Goal: Book appointment/travel/reservation

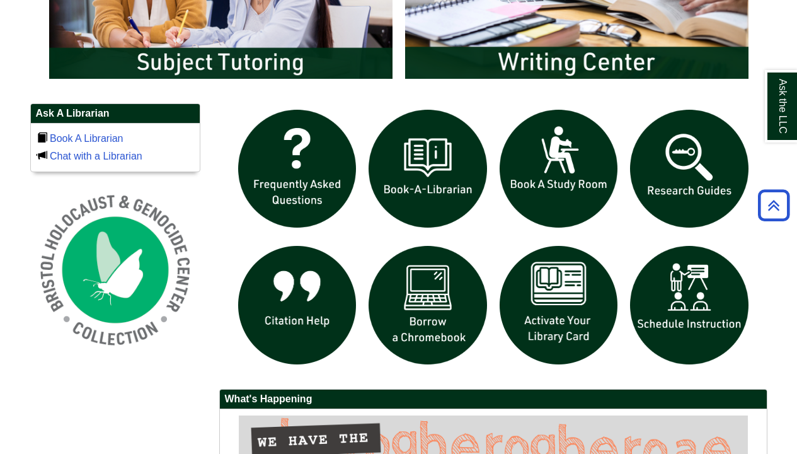
scroll to position [799, 0]
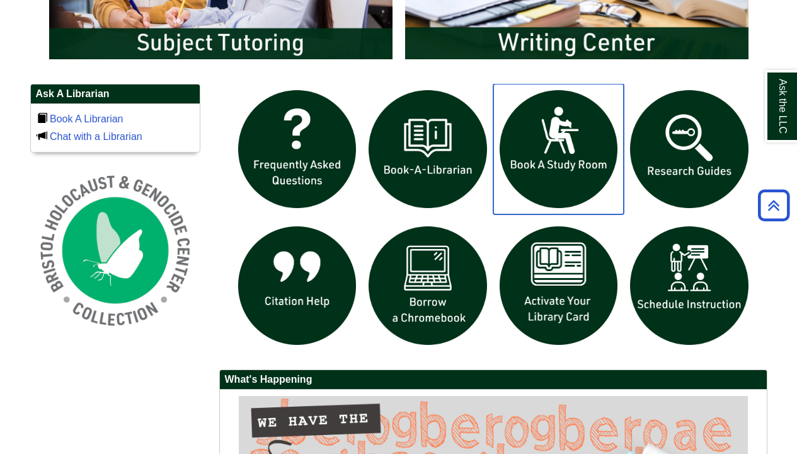
click at [542, 195] on img "slideshow" at bounding box center [558, 149] width 131 height 131
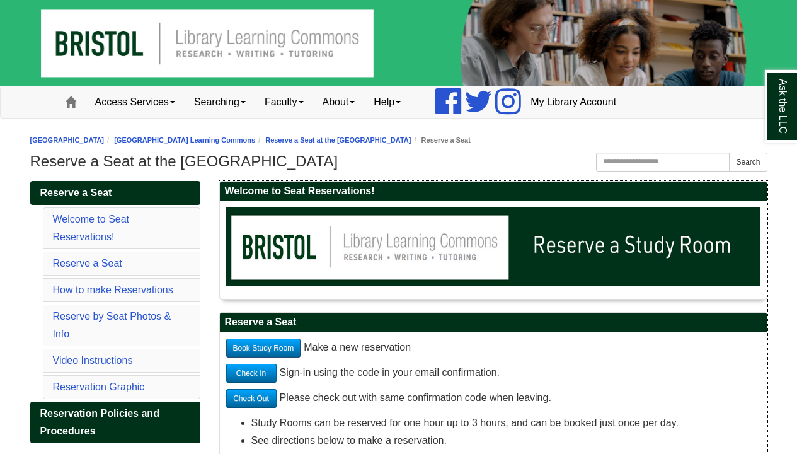
click at [277, 345] on link "Book Study Room" at bounding box center [263, 347] width 75 height 19
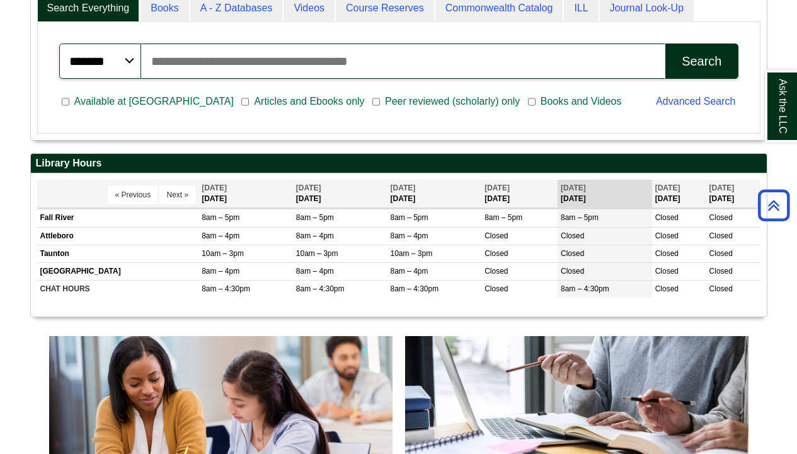
scroll to position [345, 0]
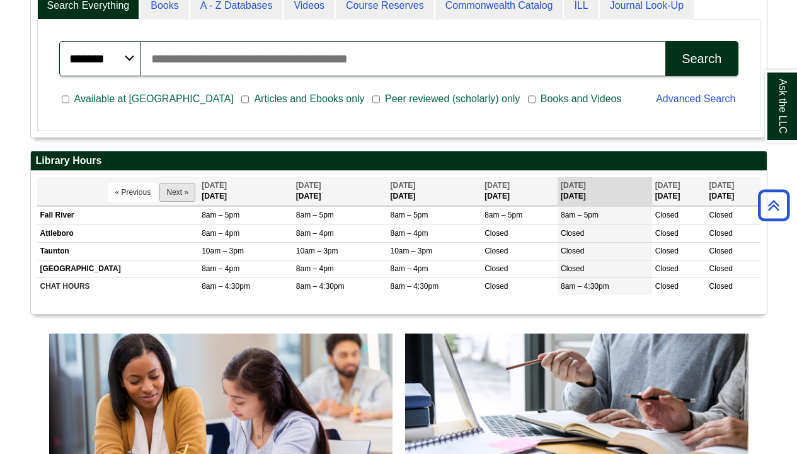
click at [159, 183] on button "Next »" at bounding box center [177, 192] width 36 height 19
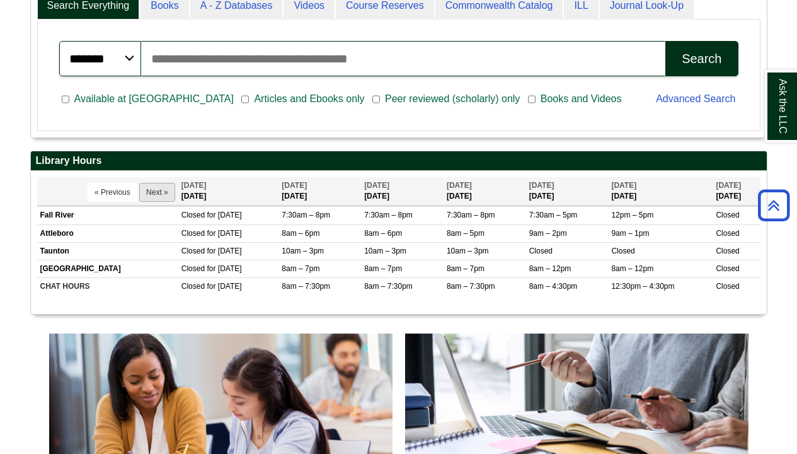
click at [167, 187] on button "Next »" at bounding box center [157, 192] width 36 height 19
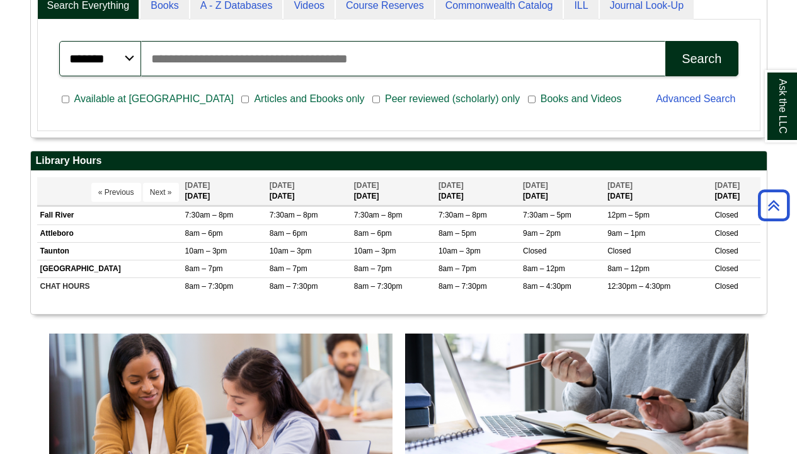
click at [167, 187] on button "Next »" at bounding box center [161, 192] width 36 height 19
click at [112, 193] on button "« Previous" at bounding box center [116, 192] width 50 height 19
click at [123, 187] on button "« Previous" at bounding box center [116, 192] width 50 height 19
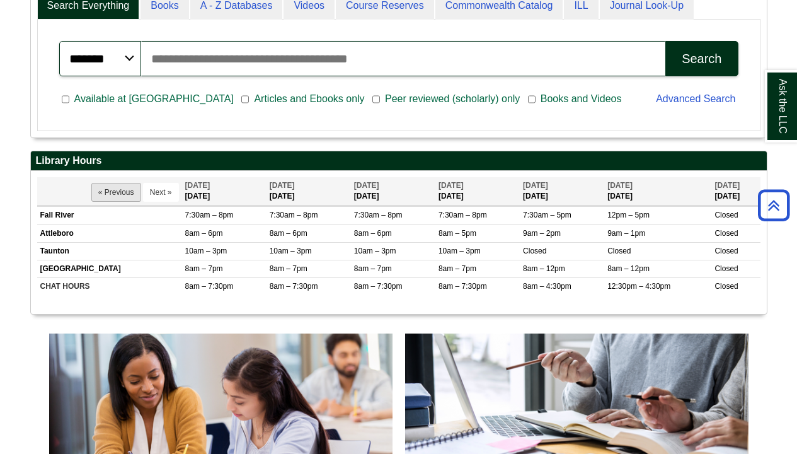
click at [122, 187] on button "« Previous" at bounding box center [116, 192] width 50 height 19
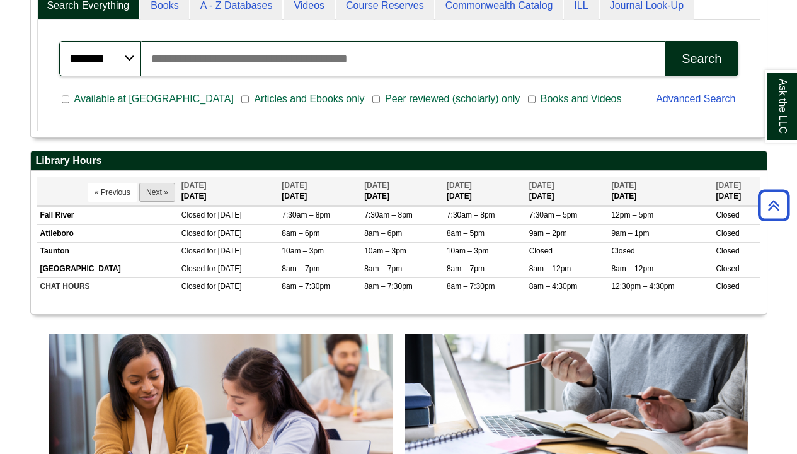
click at [146, 189] on button "Next »" at bounding box center [157, 192] width 36 height 19
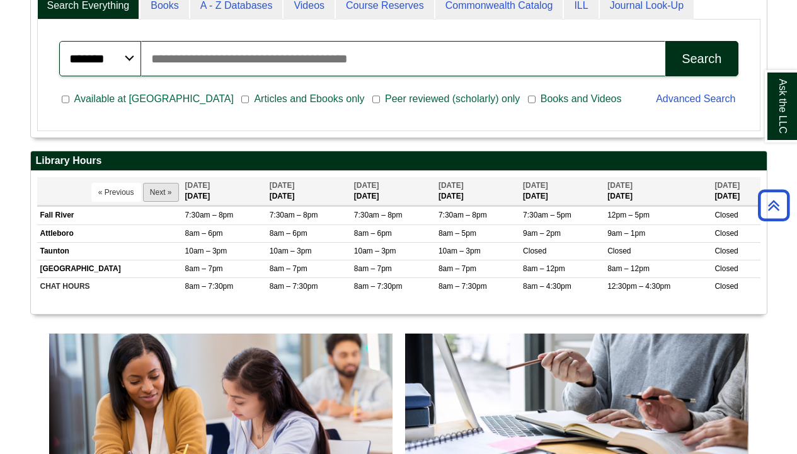
click at [146, 190] on button "Next »" at bounding box center [161, 192] width 36 height 19
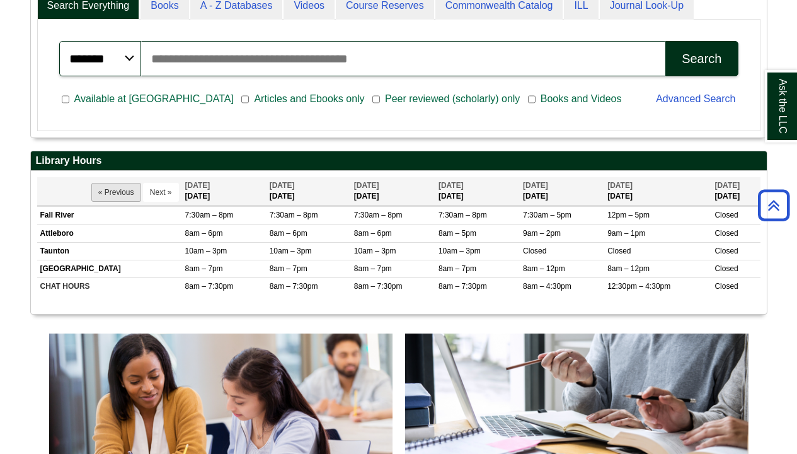
click at [130, 189] on button "« Previous" at bounding box center [116, 192] width 50 height 19
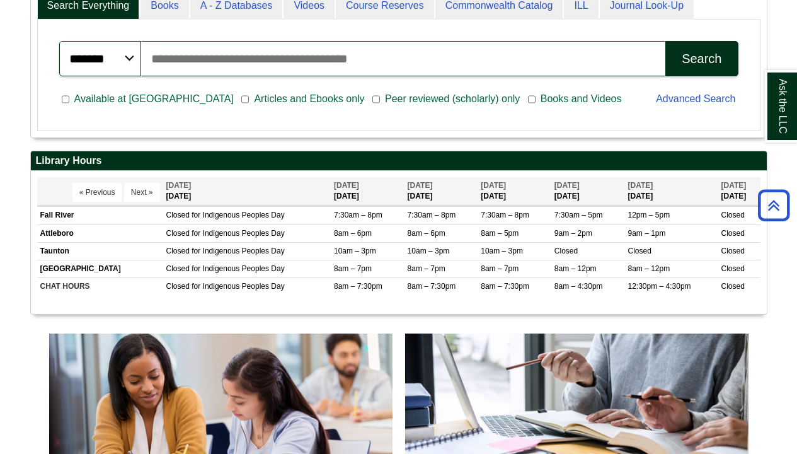
click at [130, 189] on button "Next »" at bounding box center [142, 192] width 36 height 19
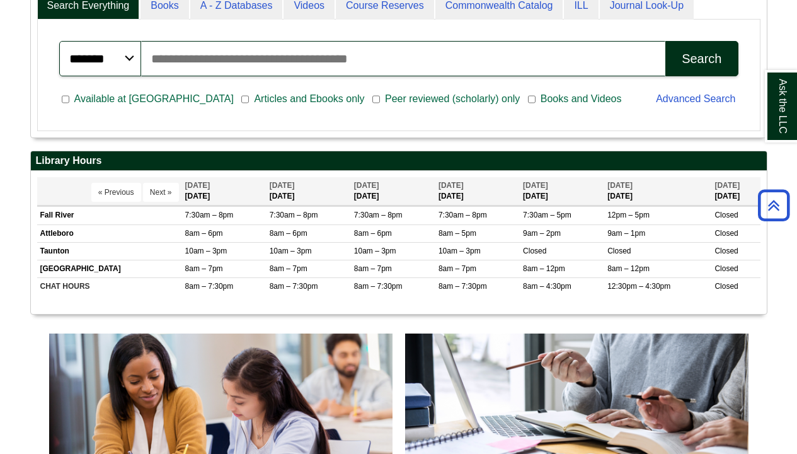
click at [130, 189] on button "« Previous" at bounding box center [116, 192] width 50 height 19
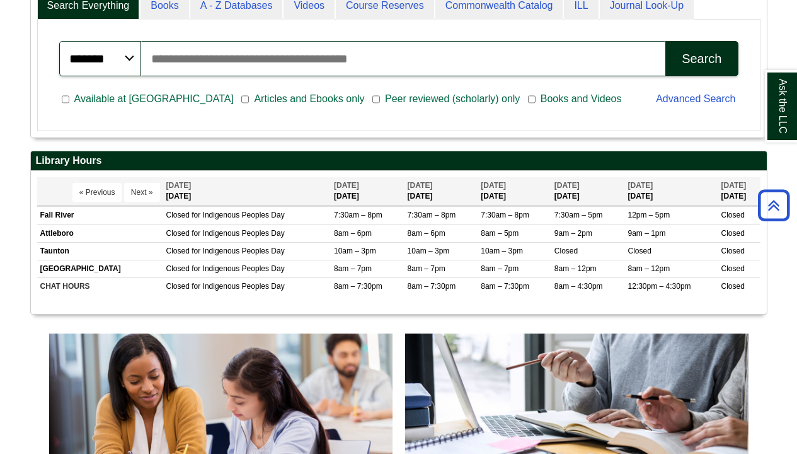
click at [130, 189] on button "Next »" at bounding box center [142, 192] width 36 height 19
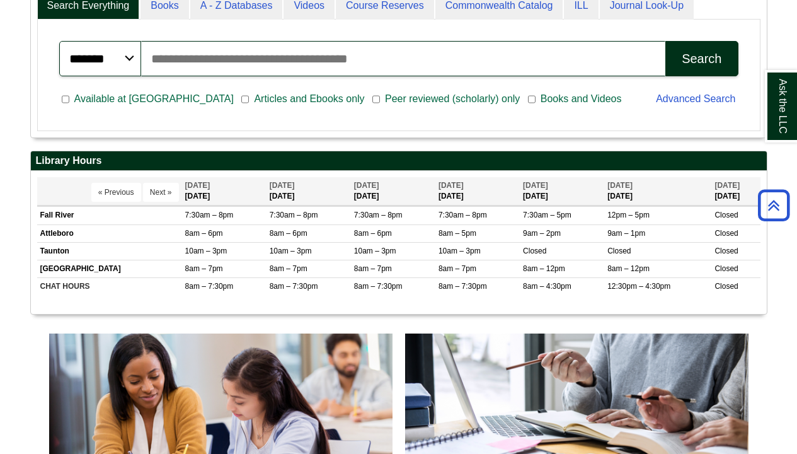
click at [130, 189] on button "« Previous" at bounding box center [116, 192] width 50 height 19
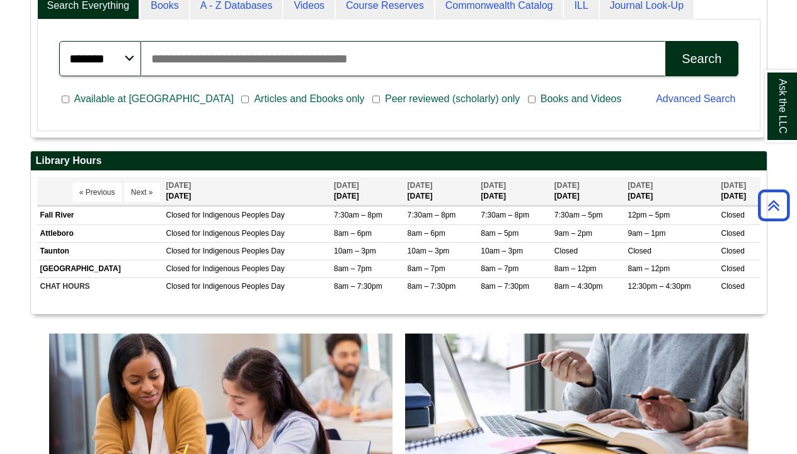
click at [130, 189] on button "Next »" at bounding box center [142, 192] width 36 height 19
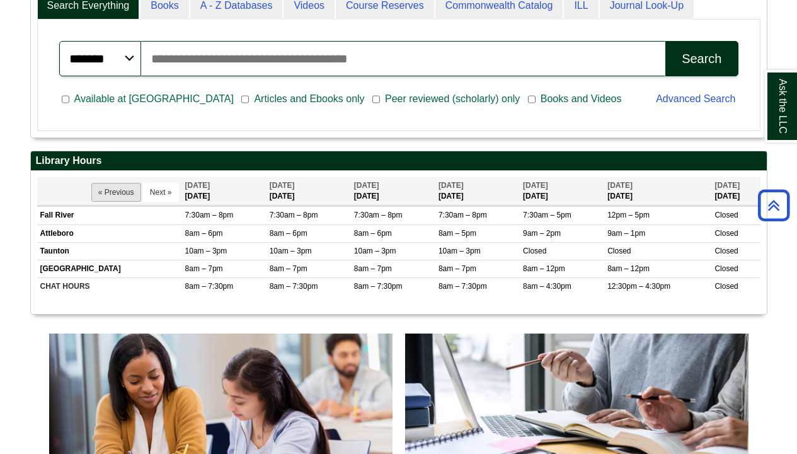
click at [124, 188] on button "« Previous" at bounding box center [116, 192] width 50 height 19
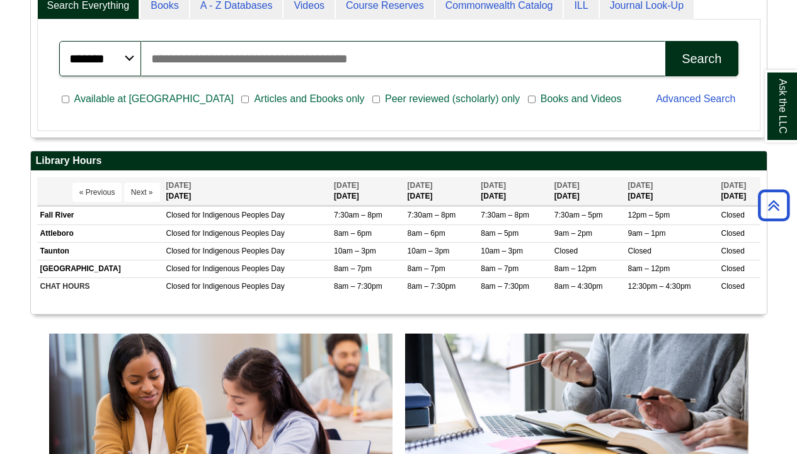
click at [124, 188] on button "Next »" at bounding box center [142, 192] width 36 height 19
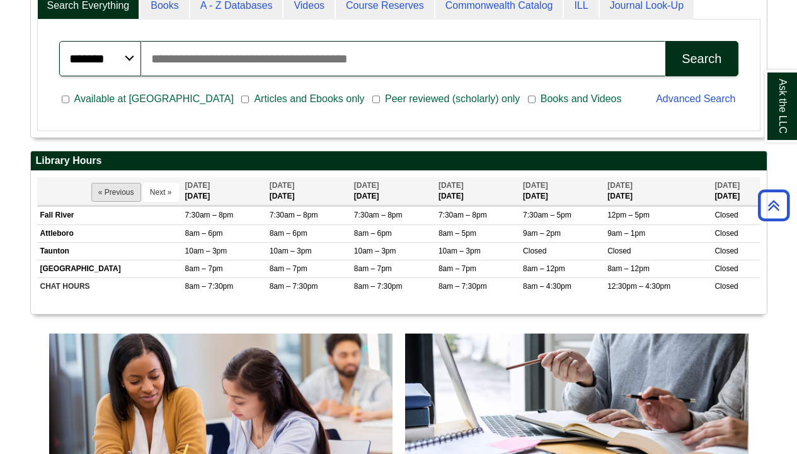
click at [115, 188] on button "« Previous" at bounding box center [116, 192] width 50 height 19
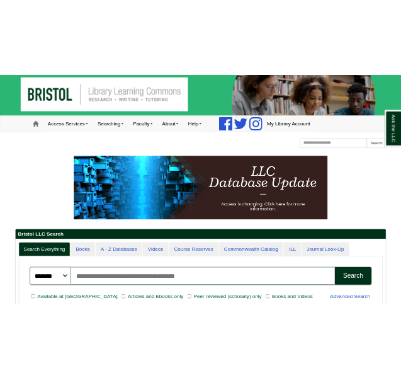
scroll to position [0, 0]
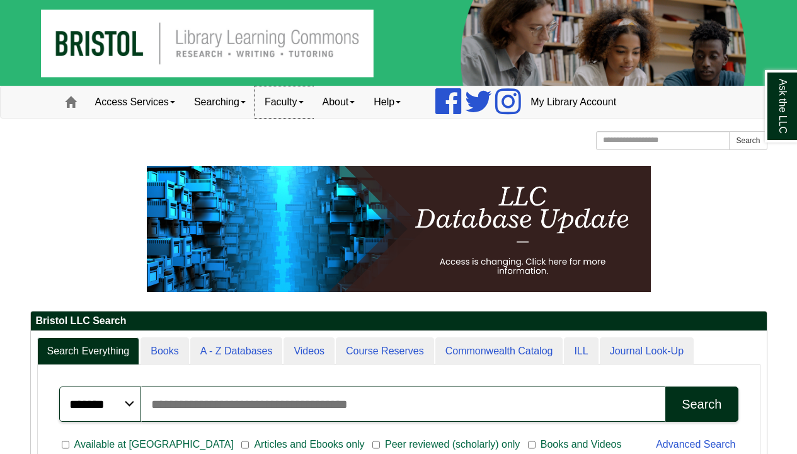
click at [304, 101] on span at bounding box center [301, 102] width 5 height 3
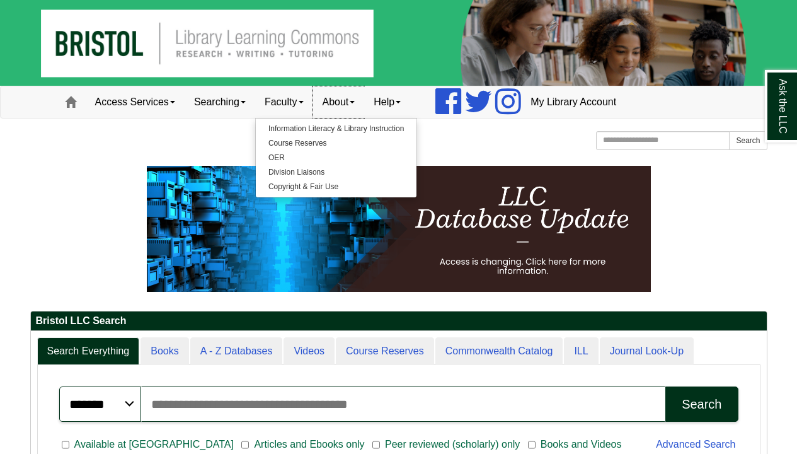
click at [363, 104] on link "About" at bounding box center [339, 102] width 52 height 32
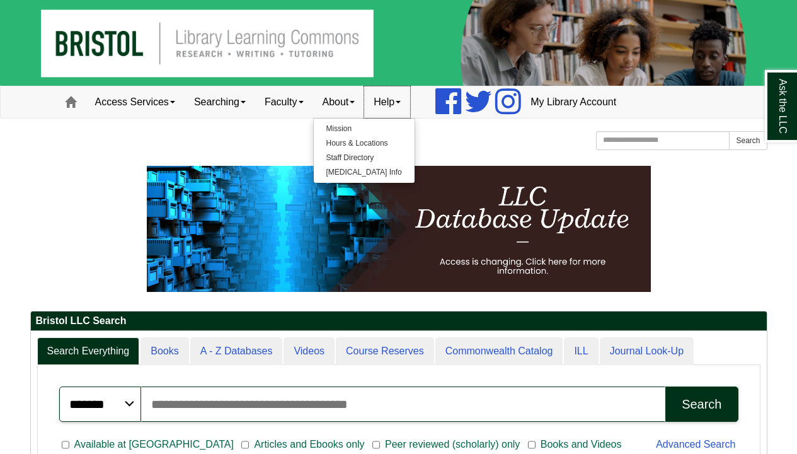
click at [410, 104] on link "Help" at bounding box center [387, 102] width 46 height 32
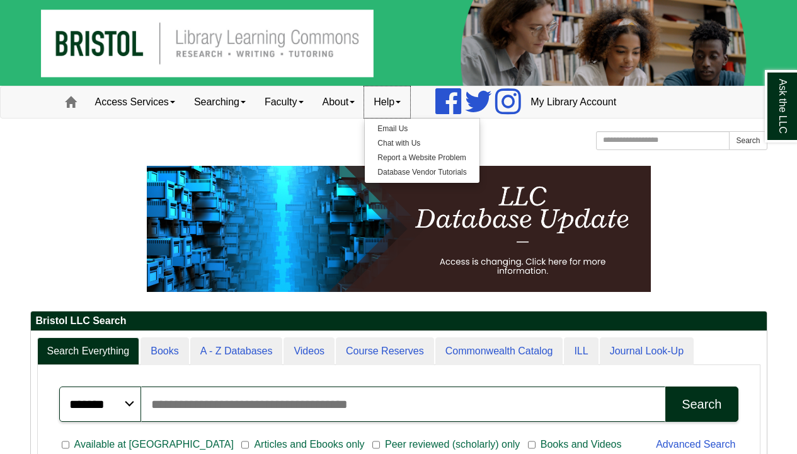
click at [410, 104] on link "Help" at bounding box center [387, 102] width 46 height 32
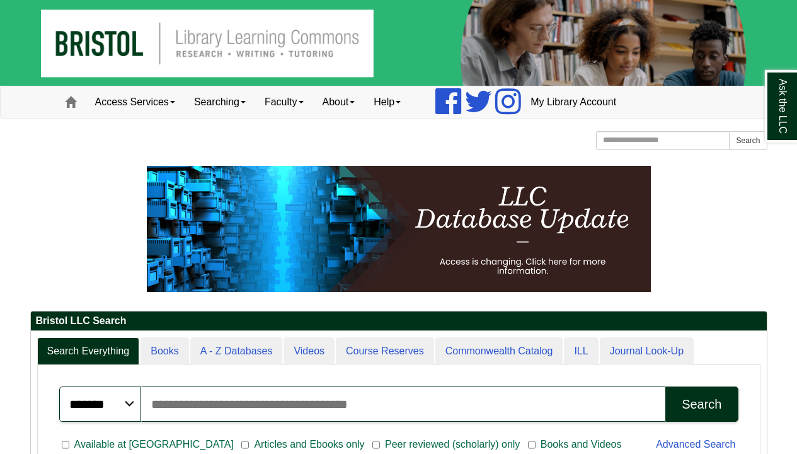
click at [506, 149] on div "Bristol Community College Bristol Community College Library Learning Commons Ho…" at bounding box center [398, 142] width 737 height 22
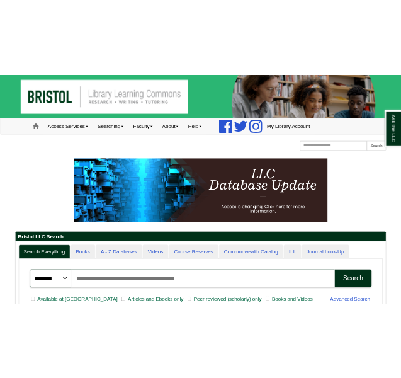
scroll to position [246, 400]
